Goal: Transaction & Acquisition: Purchase product/service

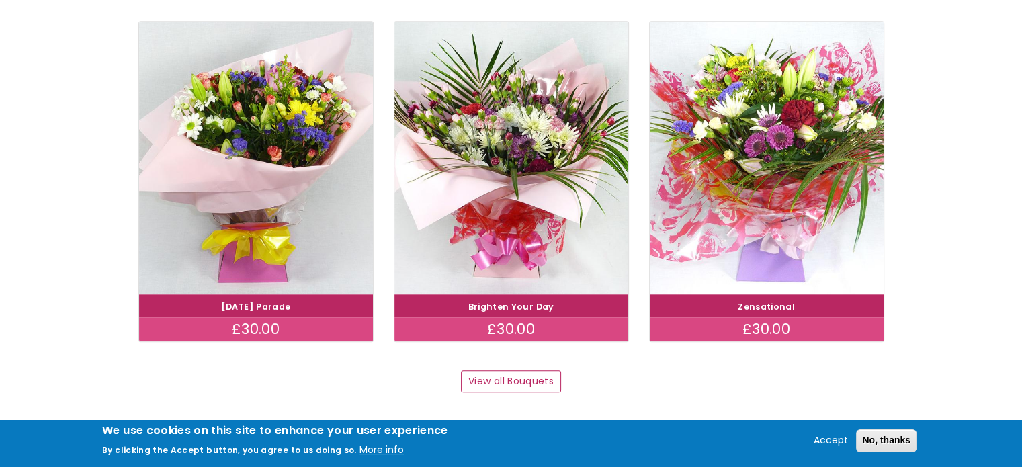
scroll to position [1294, 0]
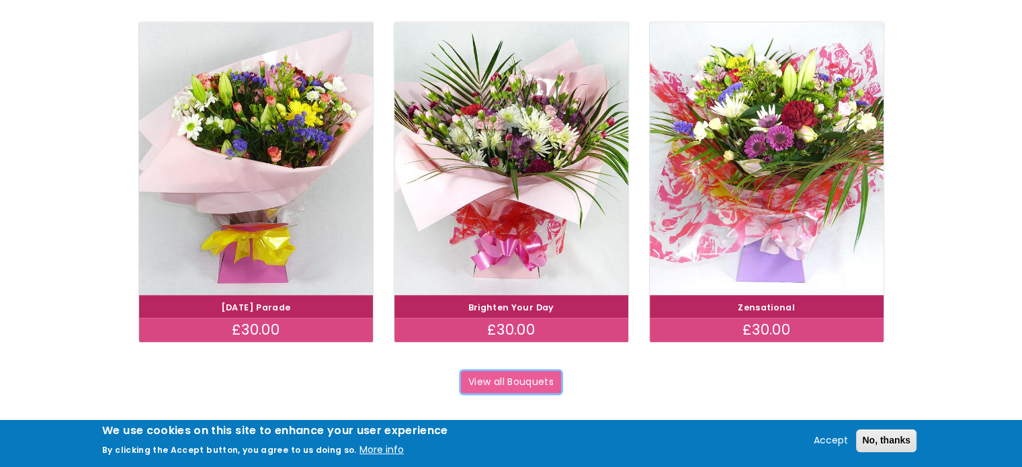
click at [513, 382] on link "View all Bouquets" at bounding box center [511, 382] width 101 height 23
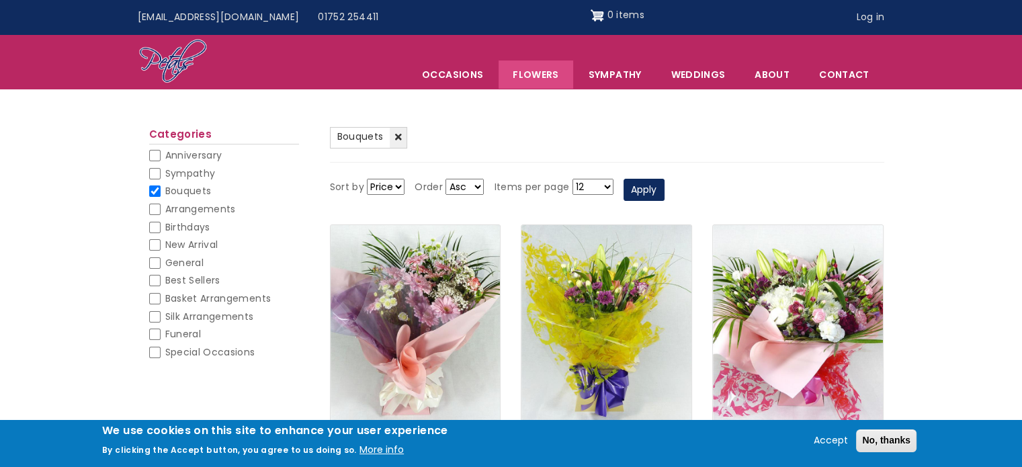
click at [153, 228] on input "Birthdays" at bounding box center [154, 227] width 11 height 11
checkbox input "false"
